Goal: Information Seeking & Learning: Find specific page/section

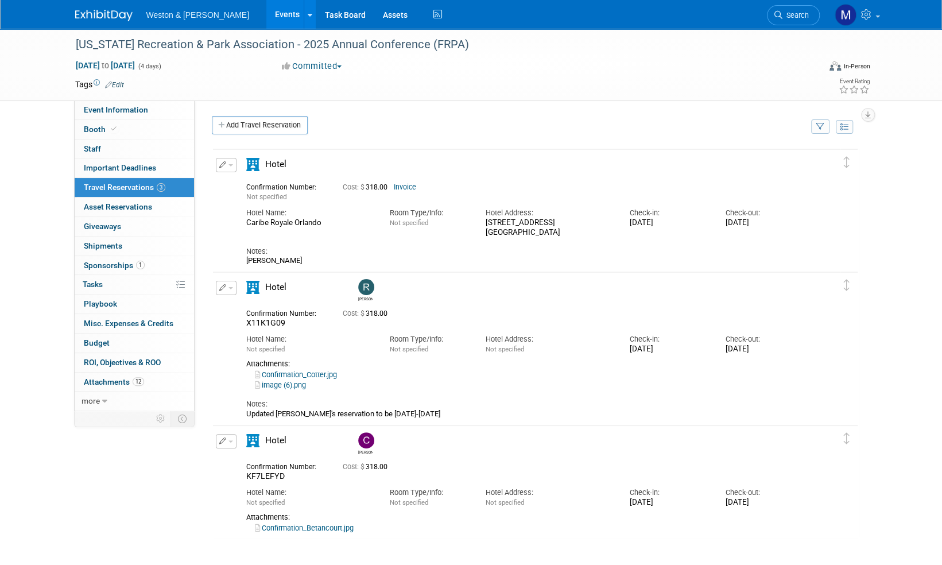
click at [102, 14] on img at bounding box center [103, 15] width 57 height 11
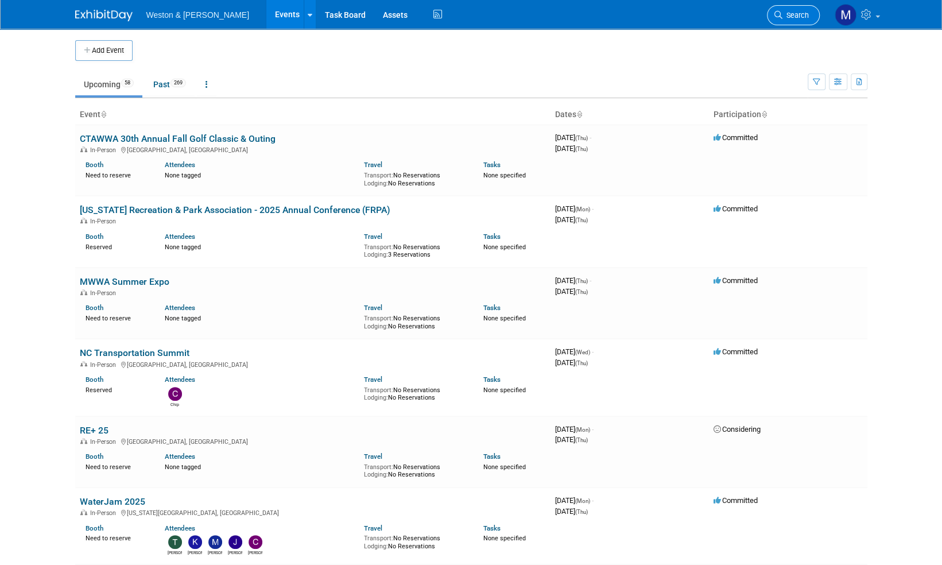
click at [798, 18] on span "Search" at bounding box center [796, 15] width 26 height 9
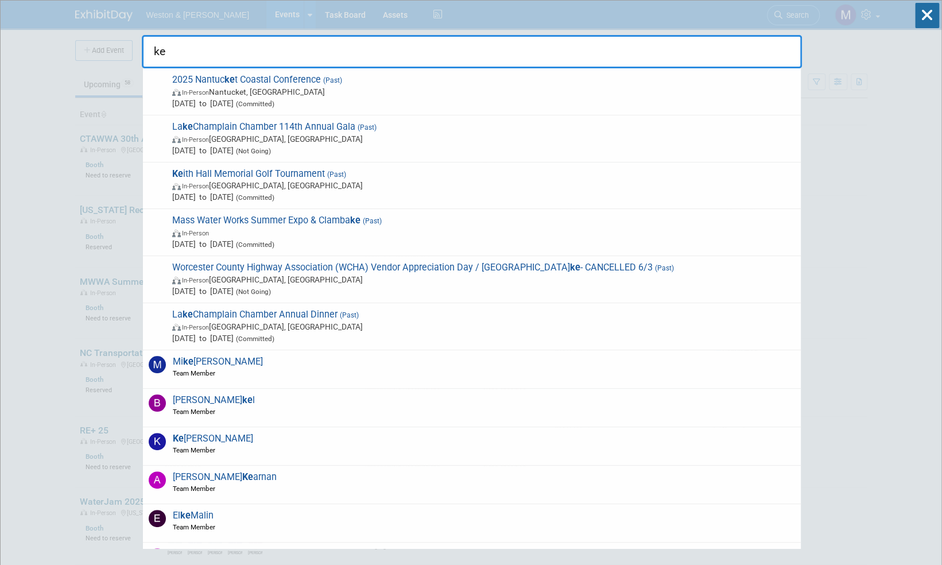
type input "k"
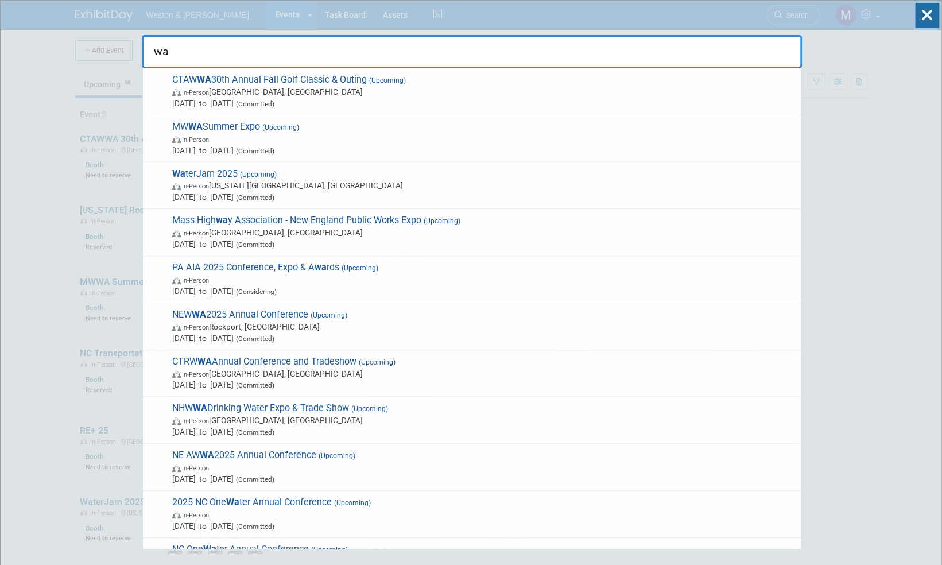
type input "w"
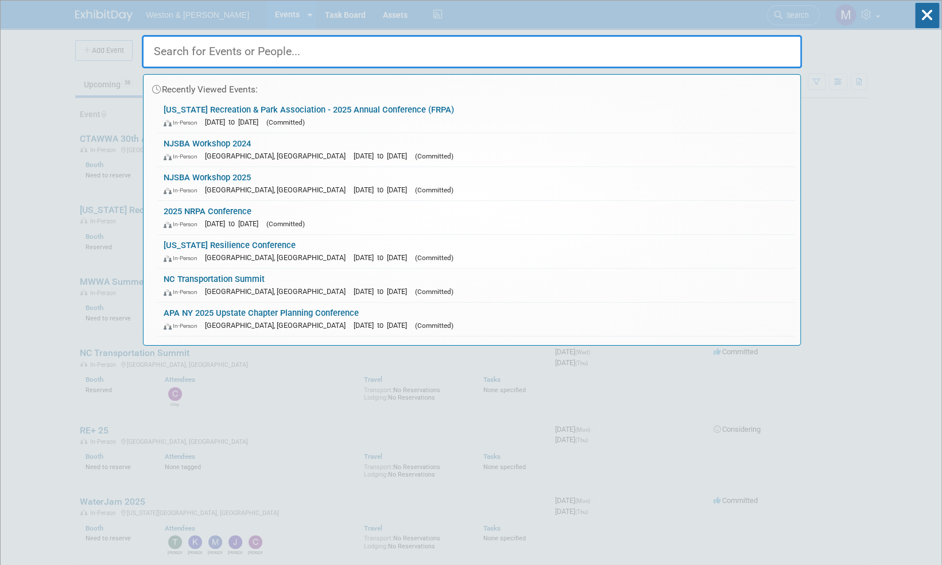
click at [186, 48] on input "text" at bounding box center [472, 51] width 660 height 33
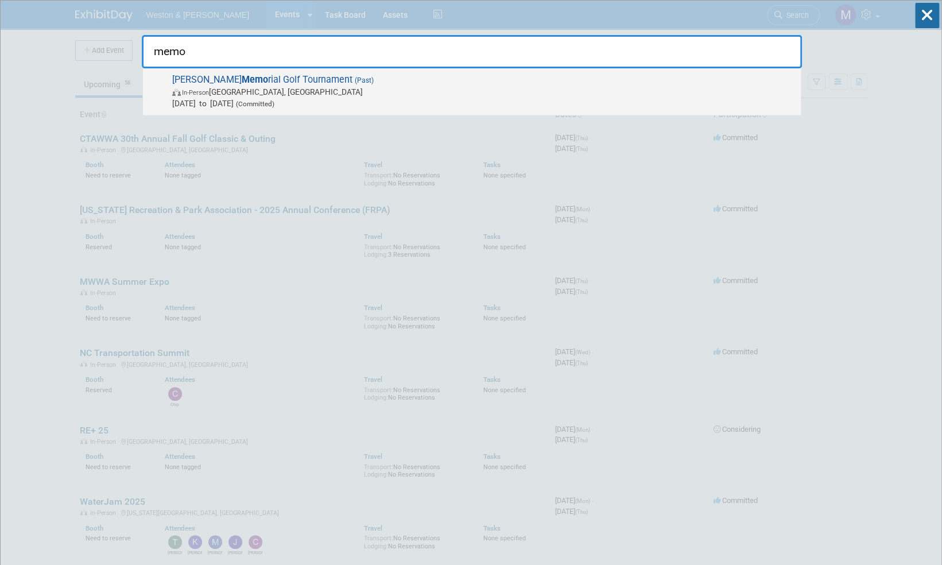
type input "memo"
click at [240, 83] on span "Keith Hall Memo rial Golf Tournament (Past) In-Person Berlin, CT Sep 27, 2024 t…" at bounding box center [482, 91] width 627 height 35
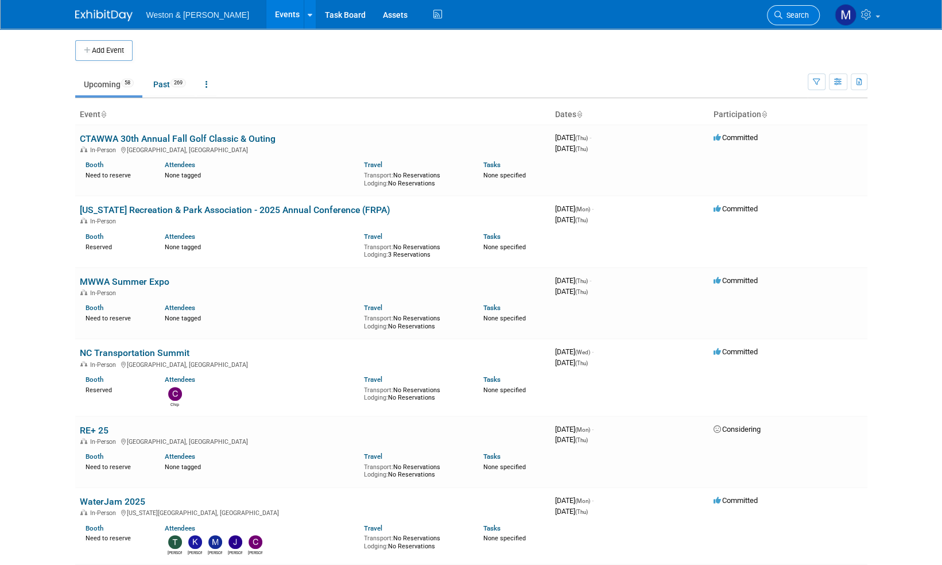
click at [803, 14] on span "Search" at bounding box center [796, 15] width 26 height 9
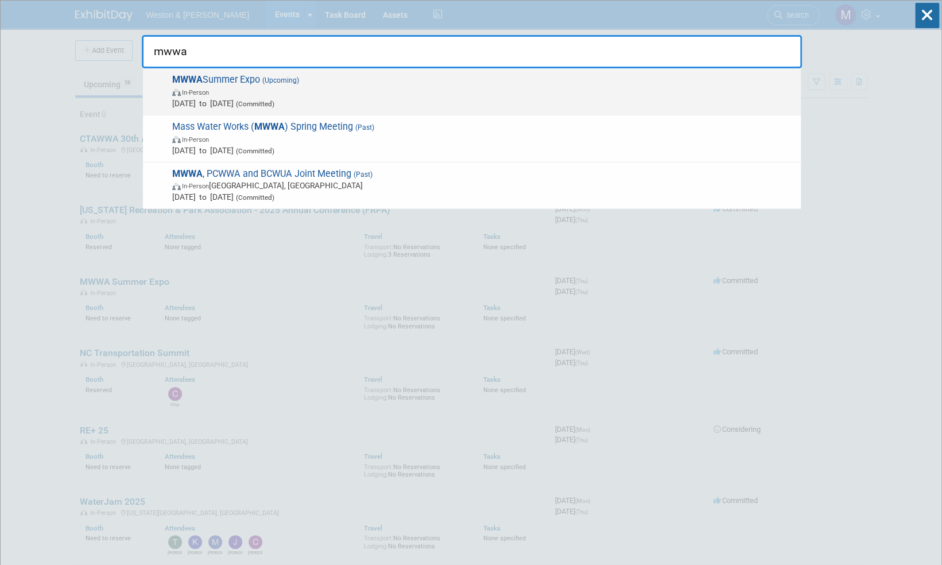
type input "mwwa"
click at [241, 79] on span "MWWA Summer Expo (Upcoming) In-Person Aug 28, 2025 to Aug 28, 2025 (Committed)" at bounding box center [482, 91] width 627 height 35
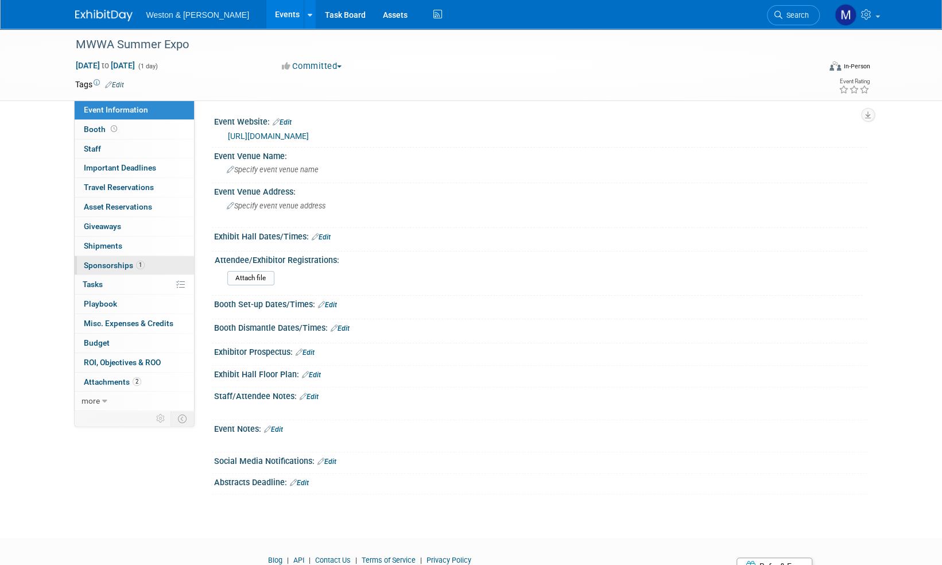
click at [114, 265] on span "Sponsorships 1" at bounding box center [114, 265] width 61 height 9
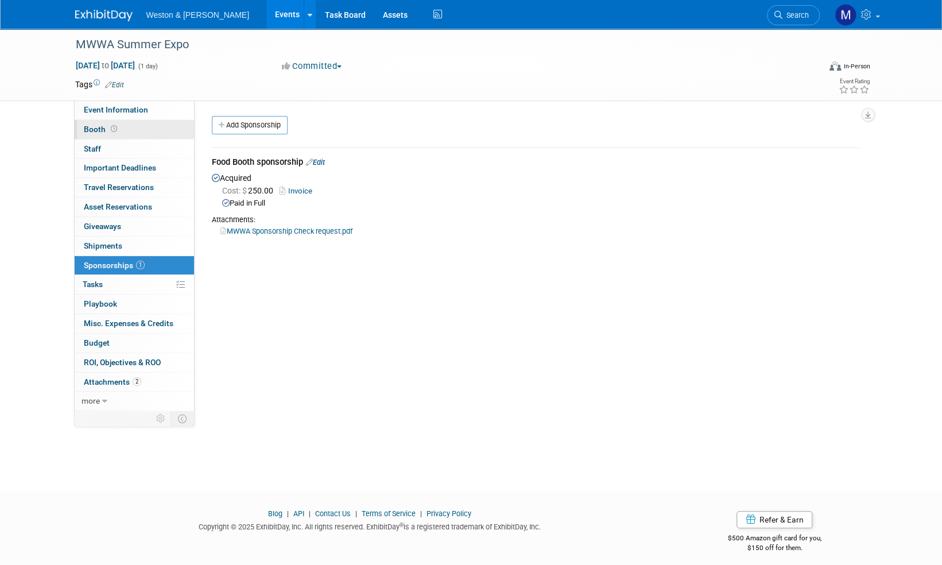
click at [100, 128] on span "Booth" at bounding box center [102, 129] width 36 height 9
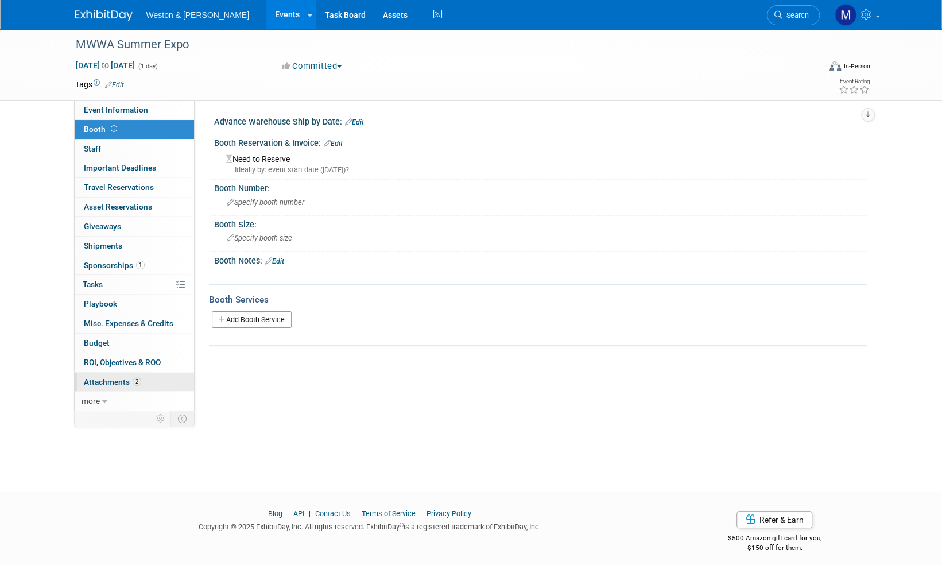
click at [108, 379] on span "Attachments 2" at bounding box center [112, 381] width 57 height 9
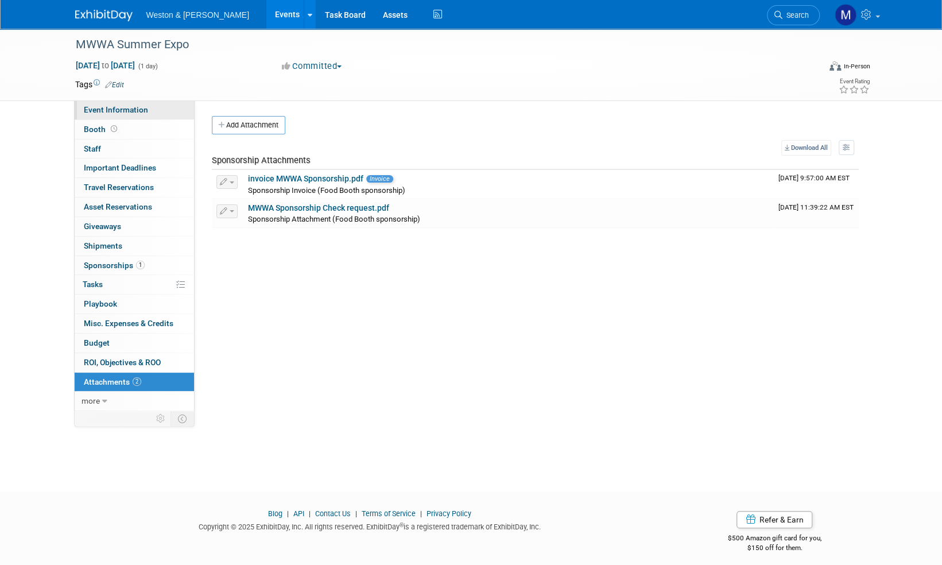
click at [115, 109] on span "Event Information" at bounding box center [116, 109] width 64 height 9
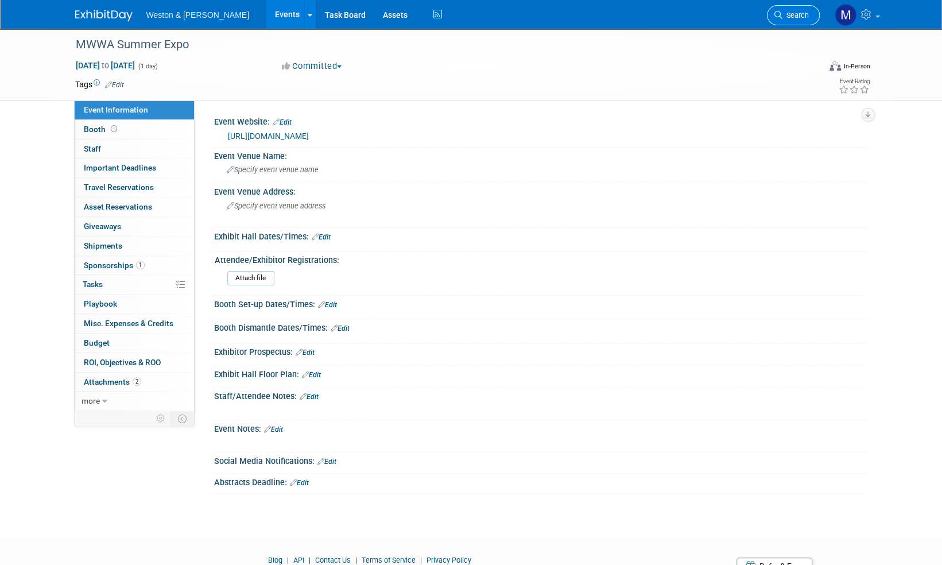
click at [802, 17] on span "Search" at bounding box center [796, 15] width 26 height 9
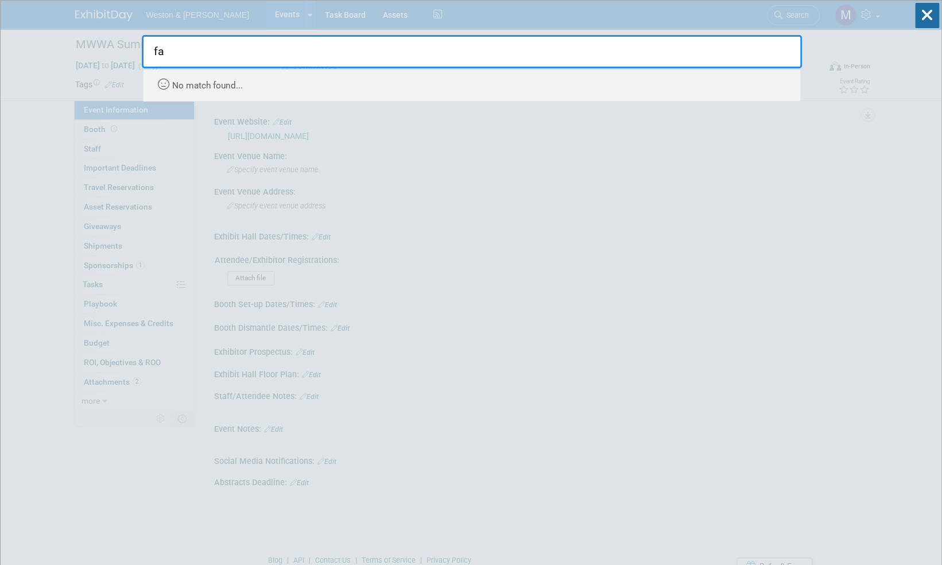
type input "f"
